Goal: Find contact information: Find contact information

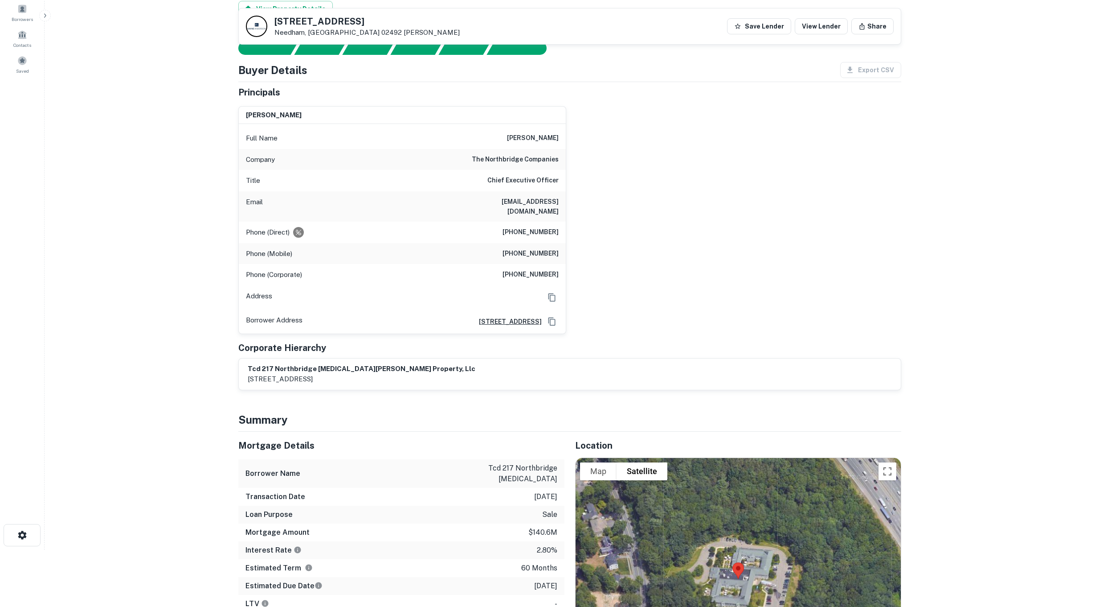
scroll to position [45, 0]
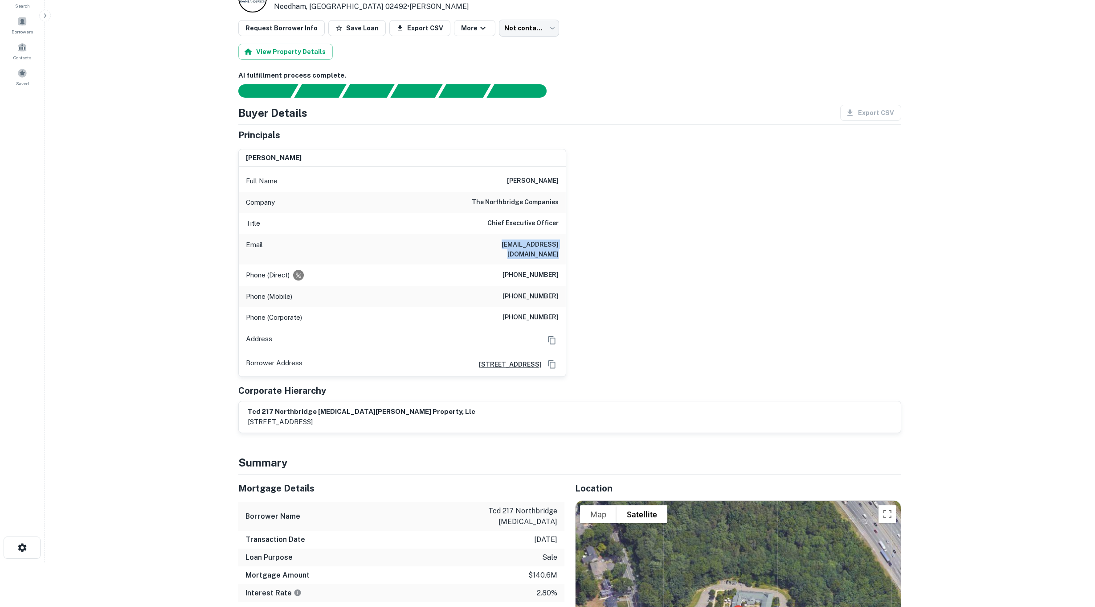
drag, startPoint x: 562, startPoint y: 243, endPoint x: 466, endPoint y: 240, distance: 95.9
click at [466, 240] on div "Email [EMAIL_ADDRESS][DOMAIN_NAME]" at bounding box center [402, 249] width 327 height 30
drag, startPoint x: 466, startPoint y: 240, endPoint x: 488, endPoint y: 245, distance: 22.8
copy h6 "[EMAIL_ADDRESS][DOMAIN_NAME]"
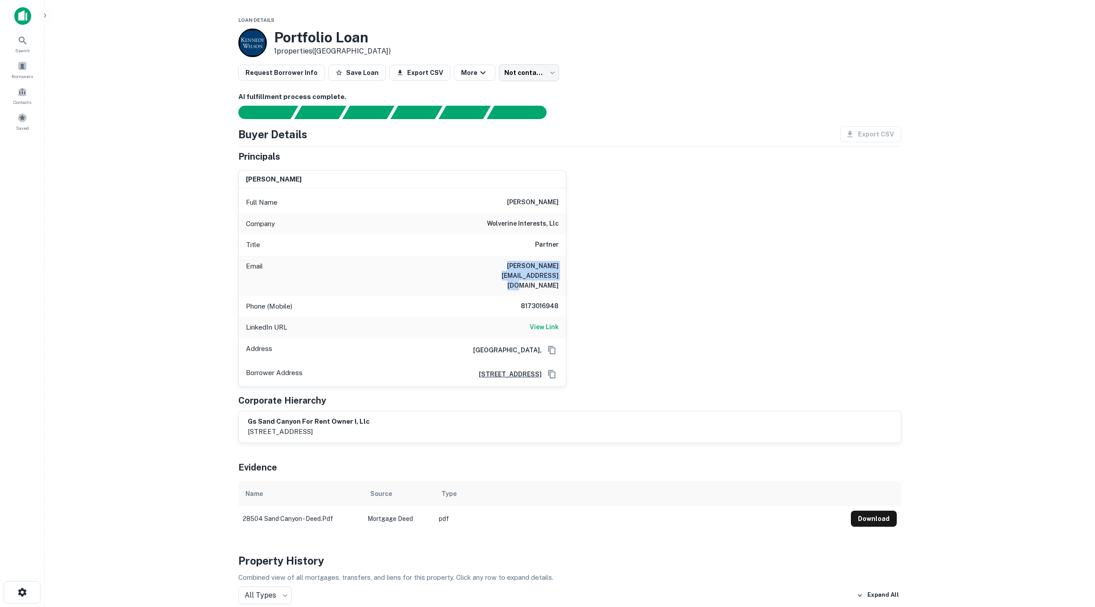
drag, startPoint x: 558, startPoint y: 266, endPoint x: 459, endPoint y: 265, distance: 99.4
click at [459, 265] on div "Email bryce.hy@wolverineinterests.com" at bounding box center [402, 275] width 327 height 40
drag, startPoint x: 459, startPoint y: 265, endPoint x: 468, endPoint y: 263, distance: 10.0
copy h6 "bryce.hy@wolverineinterests.com"
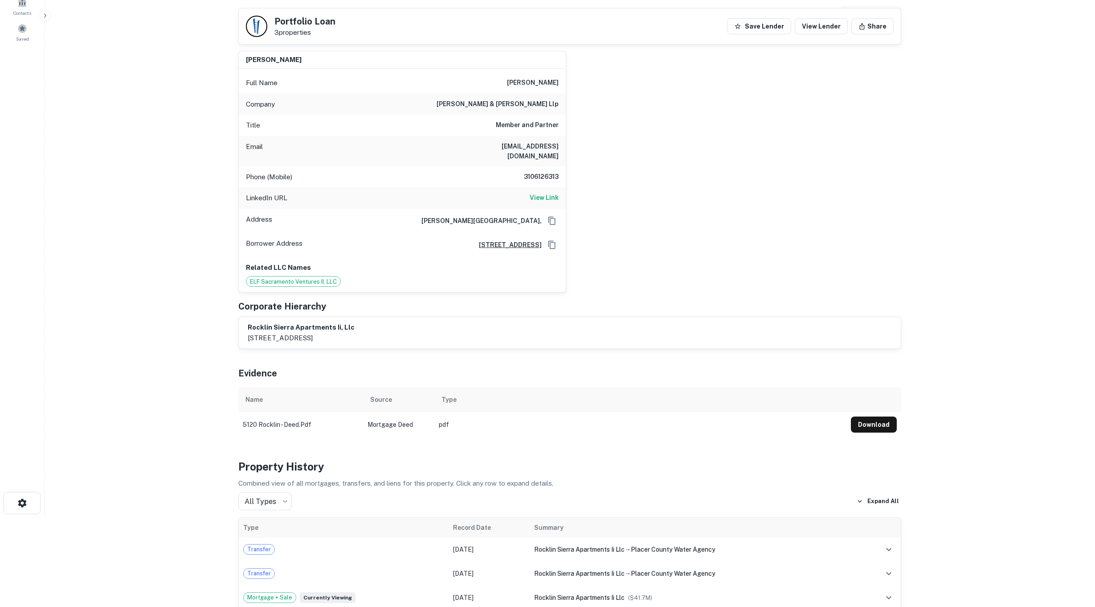
scroll to position [178, 0]
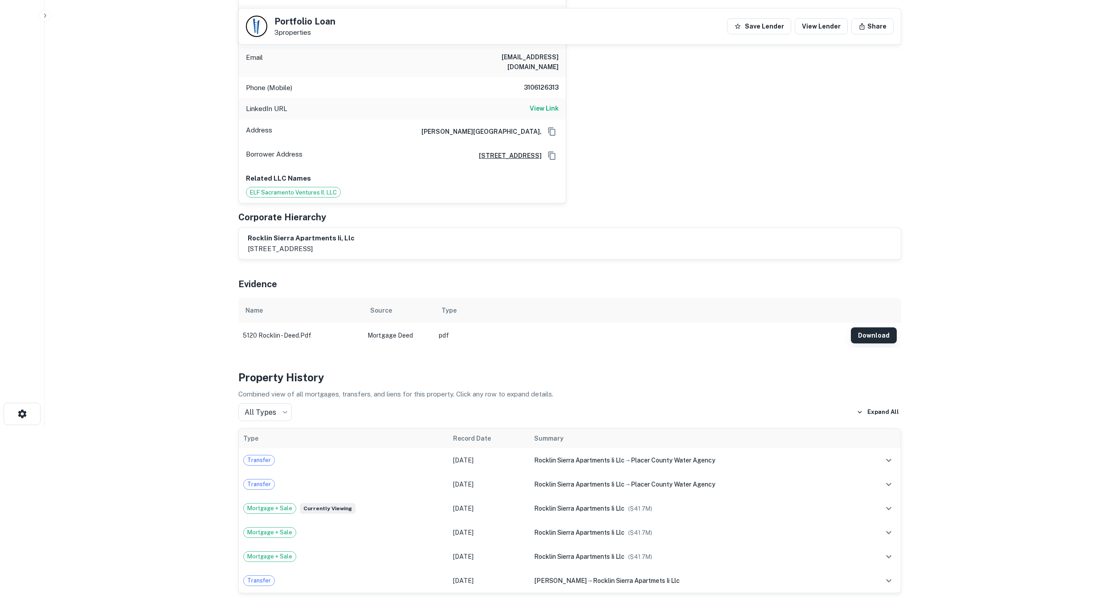
click at [885, 327] on button "Download" at bounding box center [874, 335] width 46 height 16
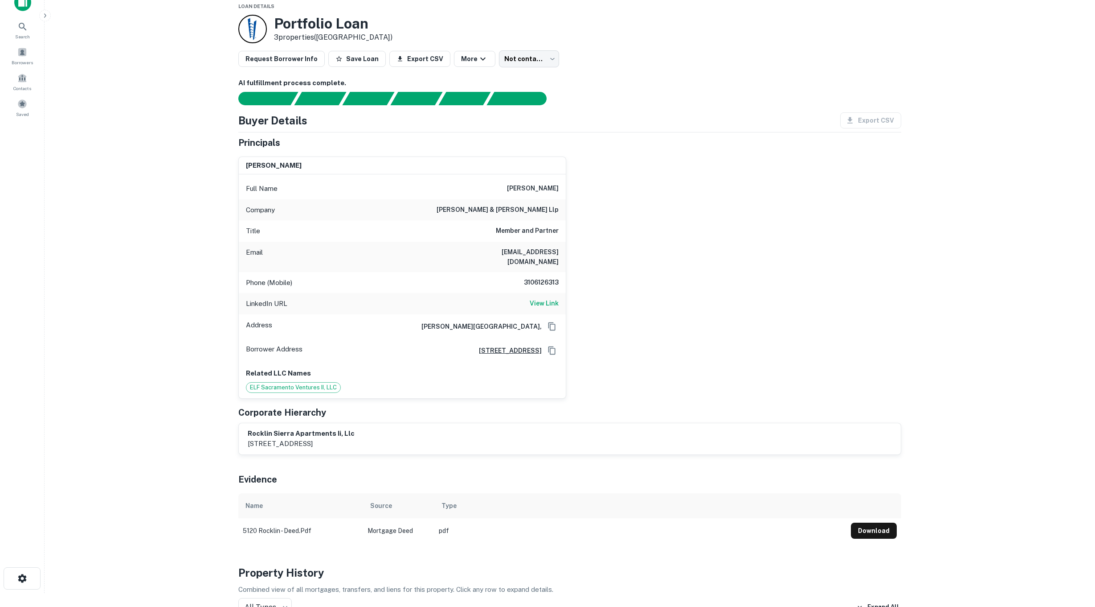
scroll to position [0, 0]
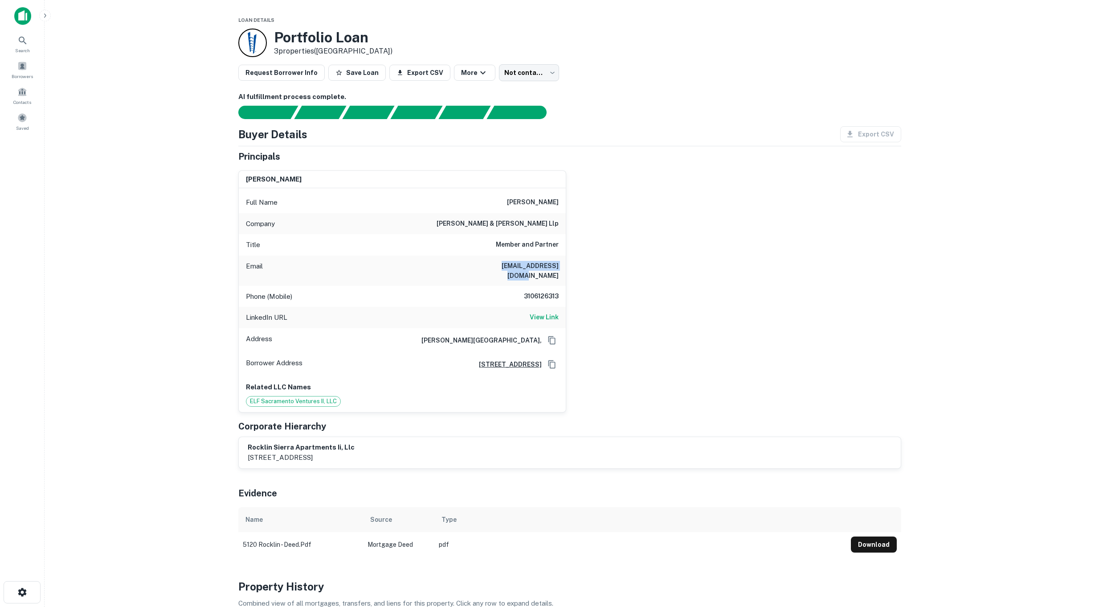
drag, startPoint x: 489, startPoint y: 263, endPoint x: 557, endPoint y: 267, distance: 68.3
click at [557, 267] on h6 "gfreedman@ecjlaw.com" at bounding box center [505, 271] width 107 height 20
drag, startPoint x: 557, startPoint y: 267, endPoint x: 546, endPoint y: 266, distance: 11.2
copy h6 "gfreedman@ecjlaw.com"
